Goal: Check status: Check status

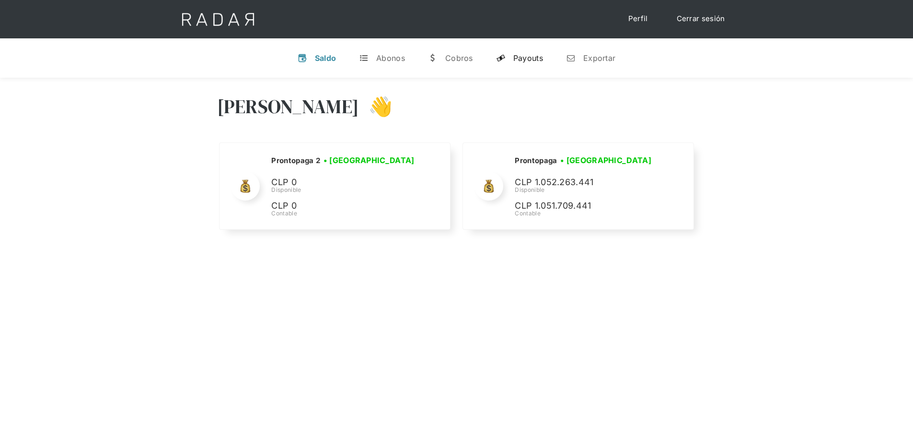
click at [512, 60] on link "y Payouts" at bounding box center [519, 58] width 62 height 25
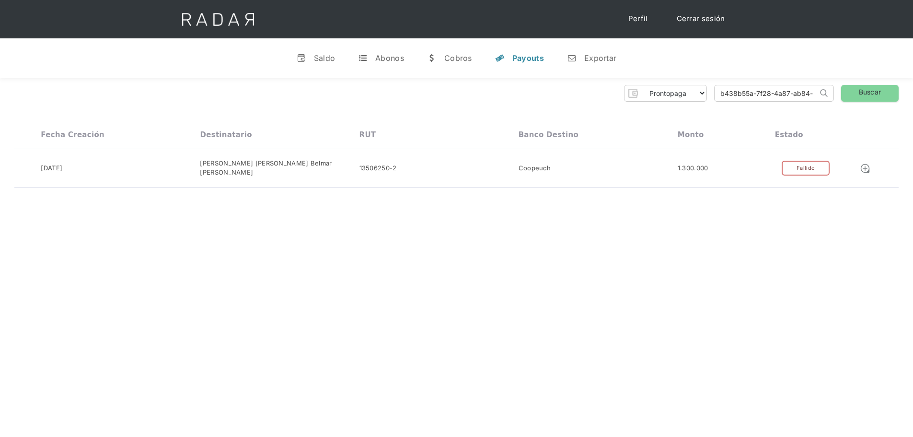
click at [755, 90] on input "b438b55a-7f28-4a87-ab84-b0b18979781c" at bounding box center [765, 93] width 103 height 16
paste input "8777609b-f4aa-4e58-83c3-6ceb5dc0a79e"
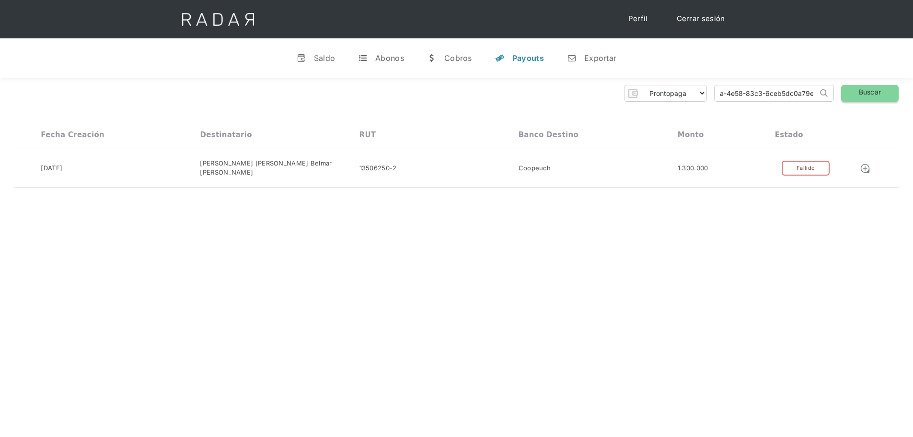
type input "8777609b-f4aa-4e58-83c3-6ceb5dc0a79e"
click at [874, 90] on link "Buscar" at bounding box center [870, 93] width 58 height 17
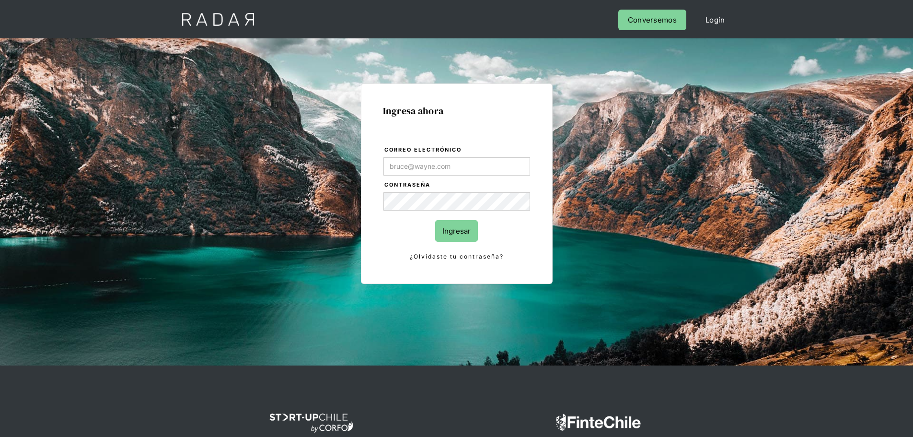
type input "[PERSON_NAME][EMAIL_ADDRESS][DOMAIN_NAME]"
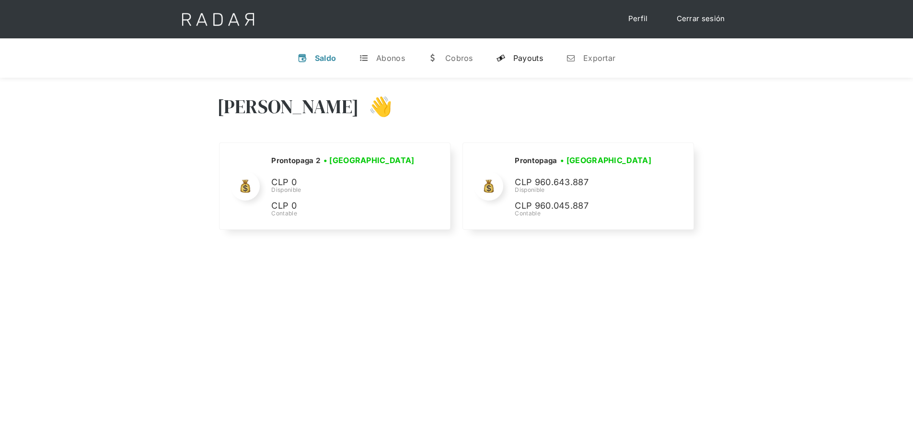
click at [531, 58] on div "Payouts" at bounding box center [528, 58] width 30 height 10
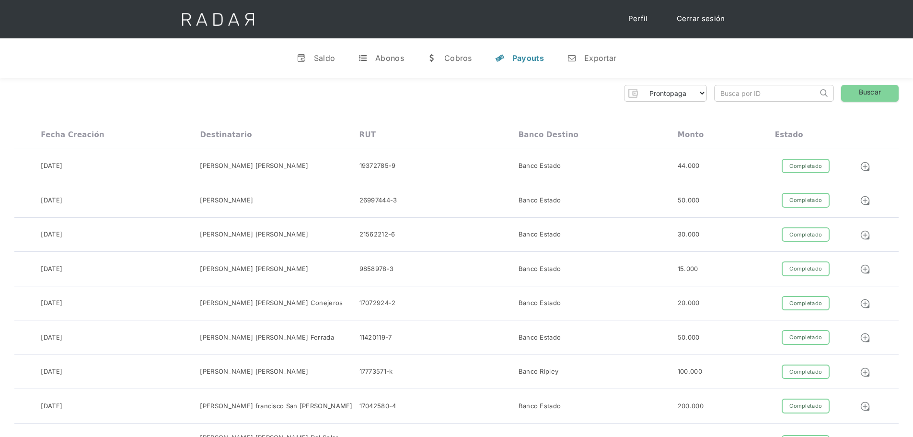
click at [764, 96] on input "search" at bounding box center [765, 93] width 103 height 16
paste input "8777609b-f4aa-4e58-83c3-6ceb5dc0a79e"
click at [878, 91] on link "Buscar" at bounding box center [870, 93] width 58 height 17
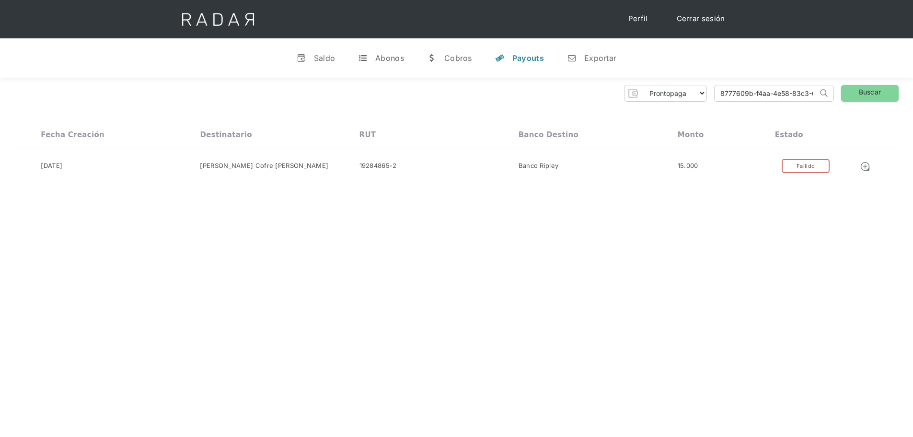
click at [764, 97] on input "8777609b-f4aa-4e58-83c3-6ceb5dc0a79e" at bounding box center [765, 93] width 103 height 16
paste input "bccd5c85-dcd5-4ebb-b344-d48ed7bd40a5"
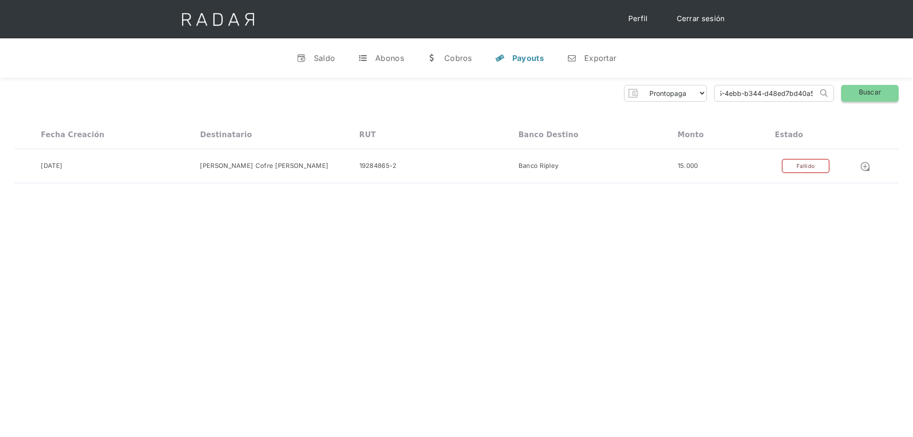
click at [877, 94] on link "Buscar" at bounding box center [870, 93] width 58 height 17
click at [773, 96] on input "bccd5c85-dcd5-4ebb-b344-d48ed7bd40a5" at bounding box center [765, 93] width 103 height 16
click at [771, 96] on input "bccd5c85-dcd5-4ebb-b344-d48ed7bd40a5" at bounding box center [765, 93] width 103 height 16
click at [770, 97] on input "bccd5c85-dcd5-4ebb-b344-d48ed7bd40a5" at bounding box center [765, 93] width 103 height 16
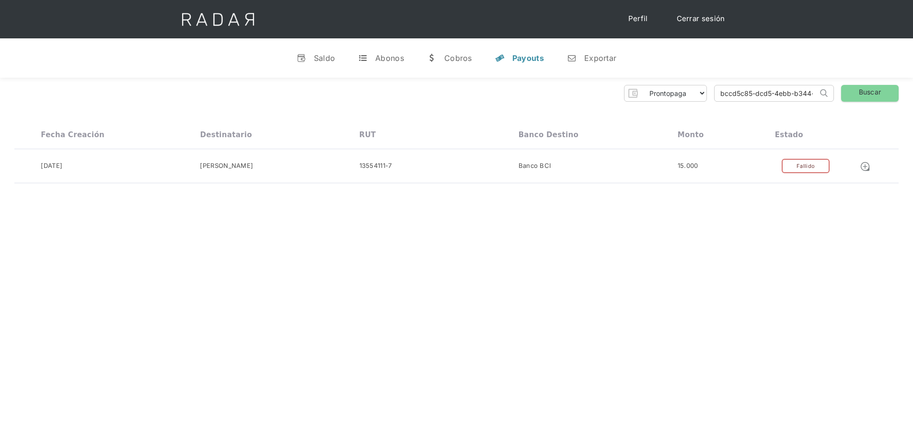
click at [770, 97] on input "bccd5c85-dcd5-4ebb-b344-d48ed7bd40a5" at bounding box center [765, 93] width 103 height 16
paste input "d6b43c7e-81a2-4f74-9e0a-ebffe024c6ca"
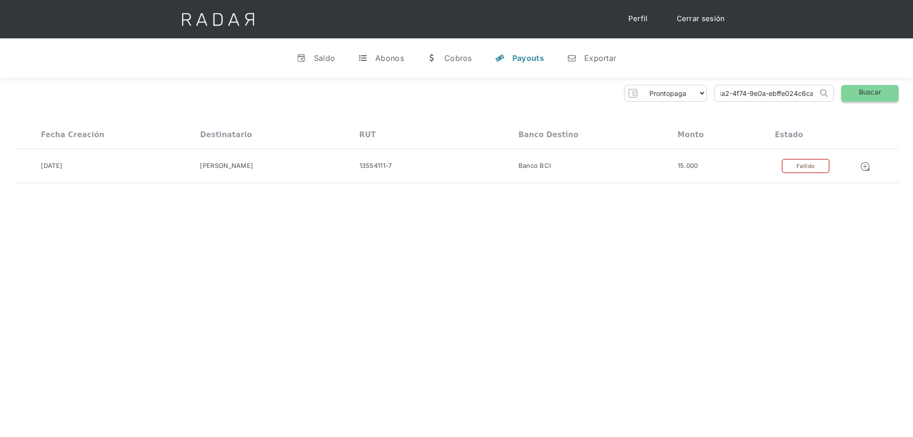
type input "d6b43c7e-81a2-4f74-9e0a-ebffe024c6ca"
click at [888, 89] on link "Buscar" at bounding box center [870, 93] width 58 height 17
